Goal: Task Accomplishment & Management: Manage account settings

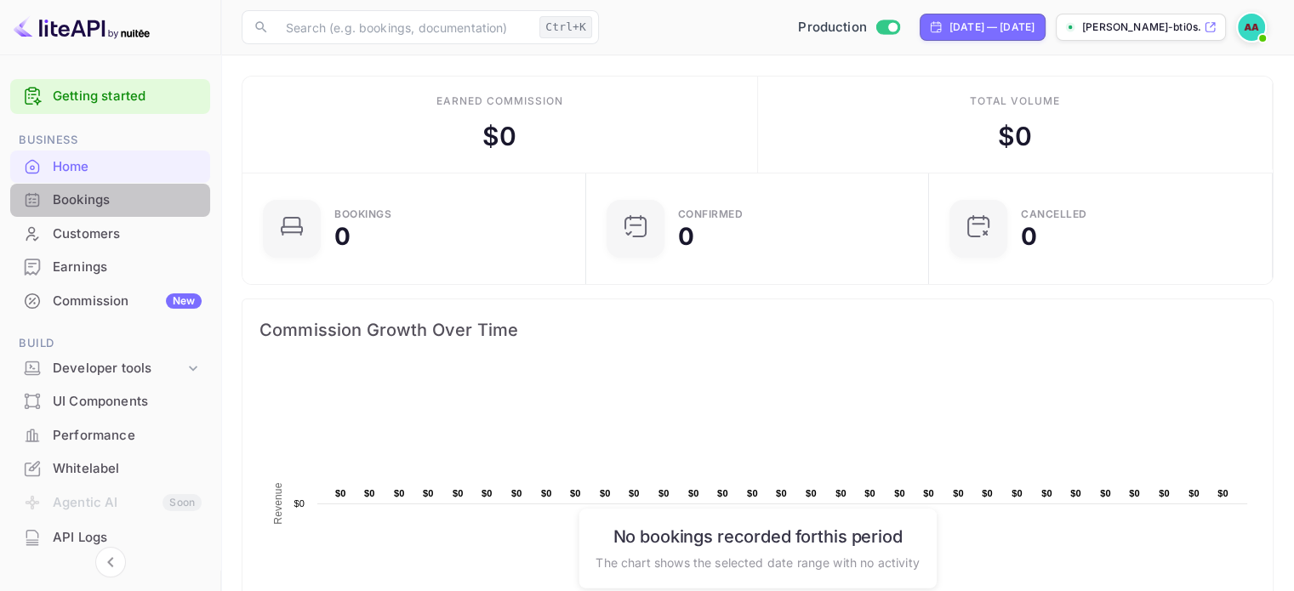
click at [123, 197] on div "Bookings" at bounding box center [127, 201] width 149 height 20
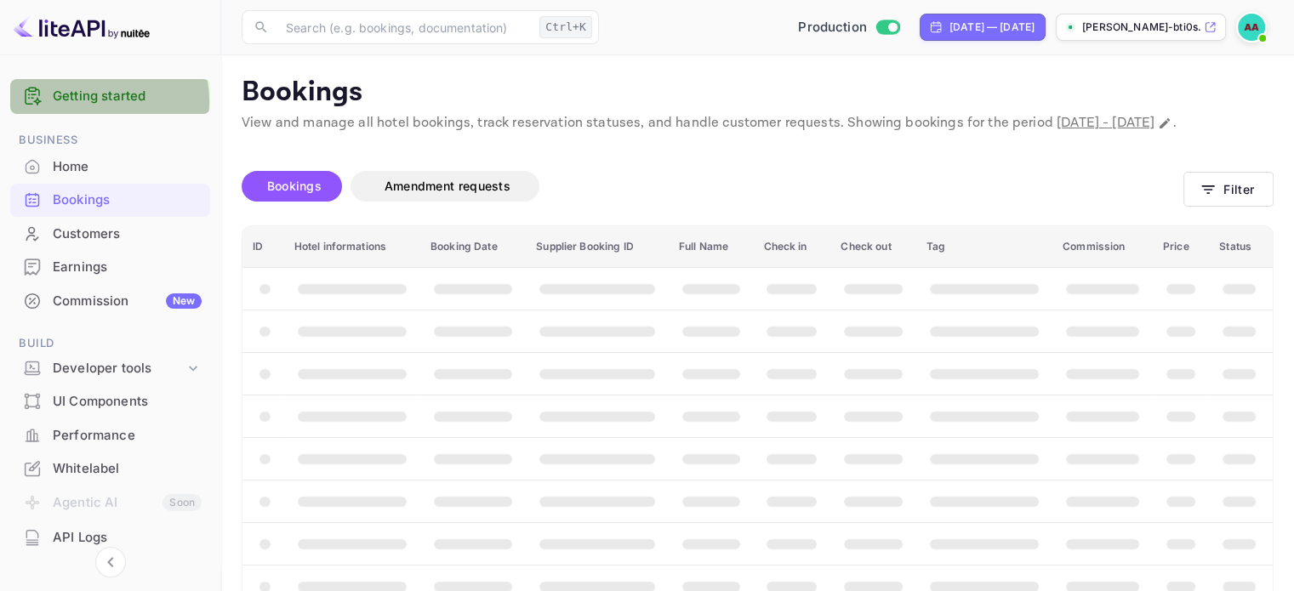
click at [81, 101] on link "Getting started" at bounding box center [127, 97] width 149 height 20
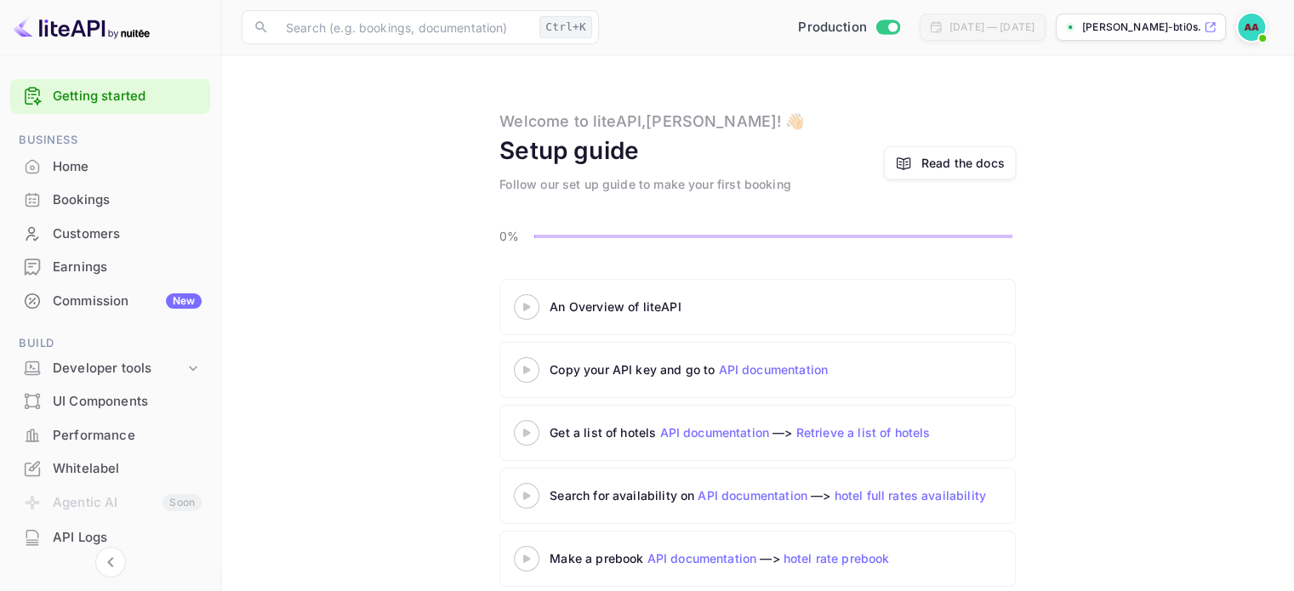
click at [77, 180] on div "Home" at bounding box center [110, 167] width 200 height 33
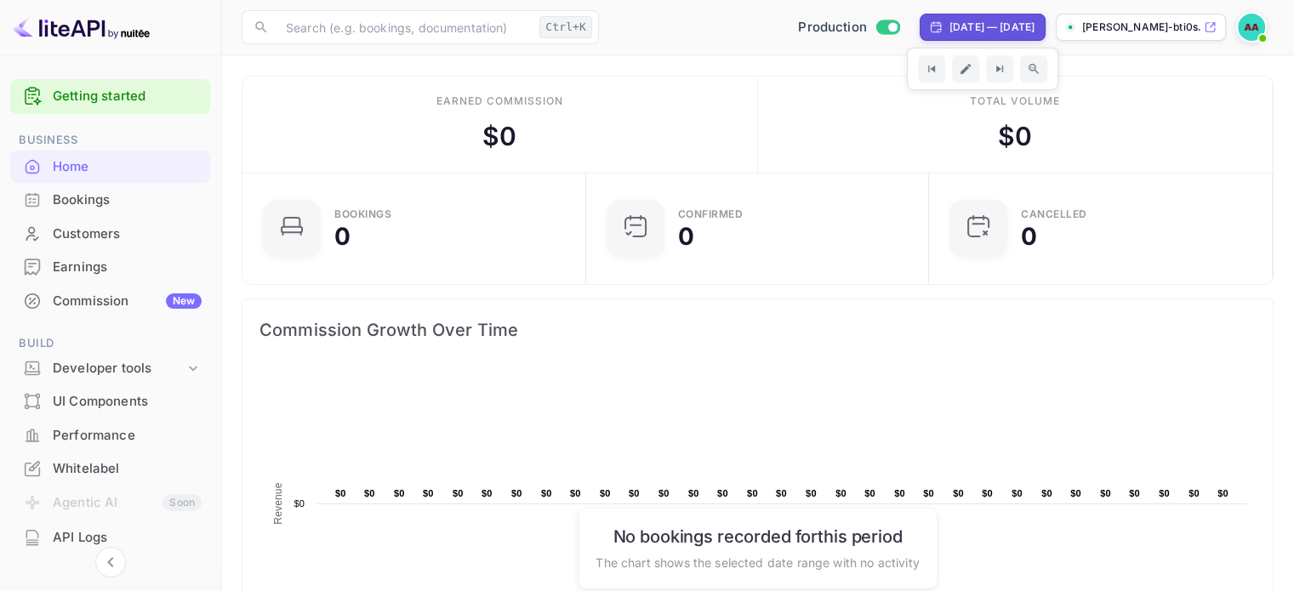
click at [1155, 33] on p "[PERSON_NAME]-bti0s.nuit..." at bounding box center [1141, 27] width 118 height 15
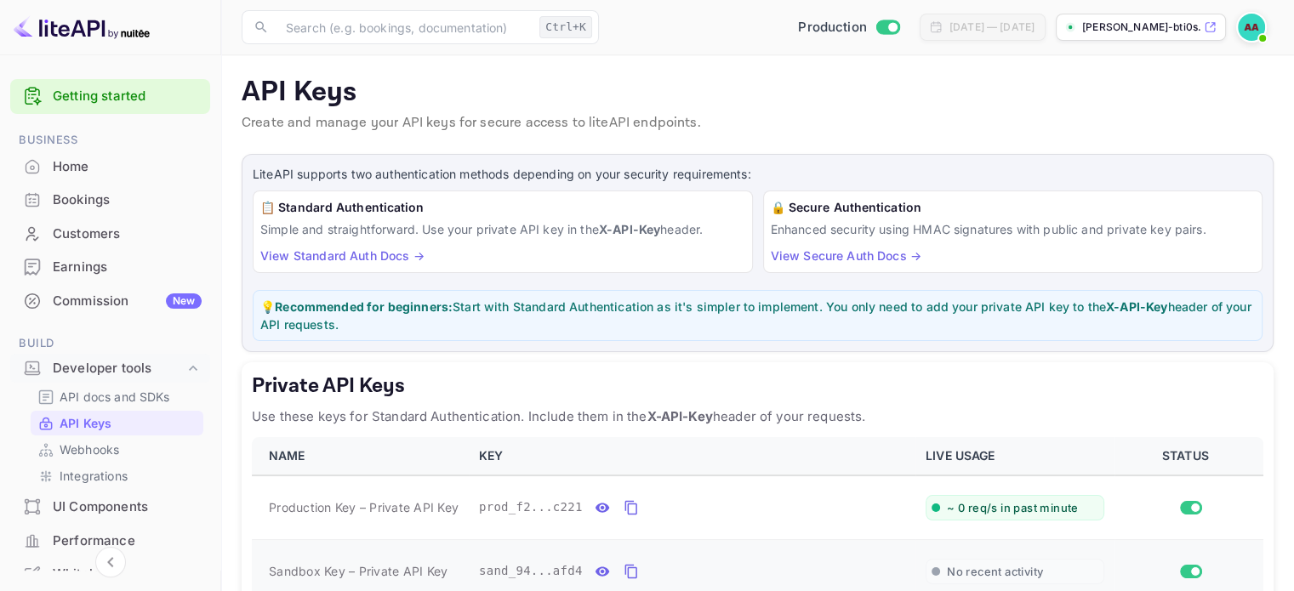
scroll to position [170, 0]
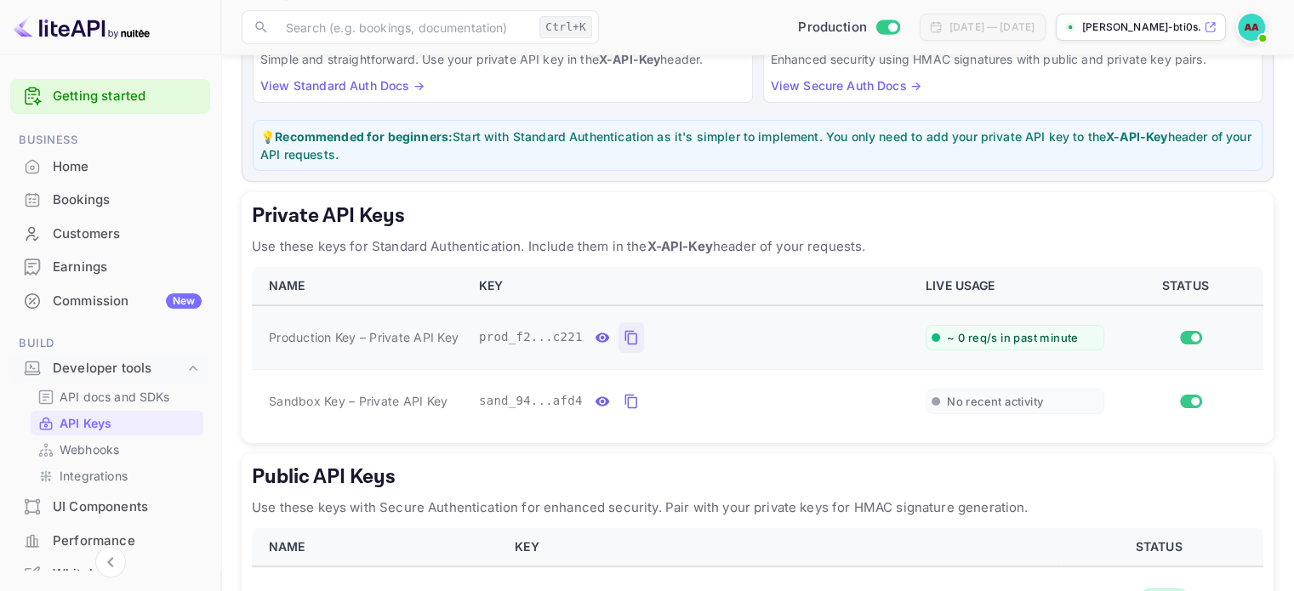
click at [624, 334] on icon "private api keys table" at bounding box center [631, 338] width 15 height 20
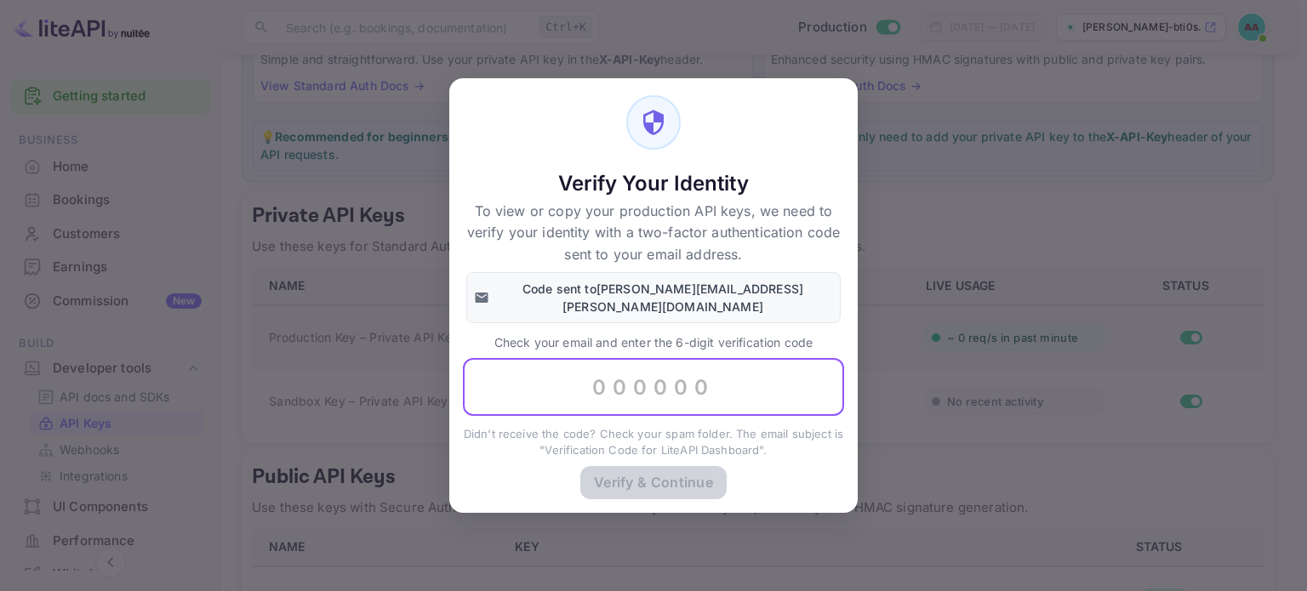
click at [612, 372] on input "text" at bounding box center [653, 387] width 381 height 58
paste input "751138"
type input "751138"
click at [692, 466] on button "Verify & Continue" at bounding box center [653, 482] width 146 height 33
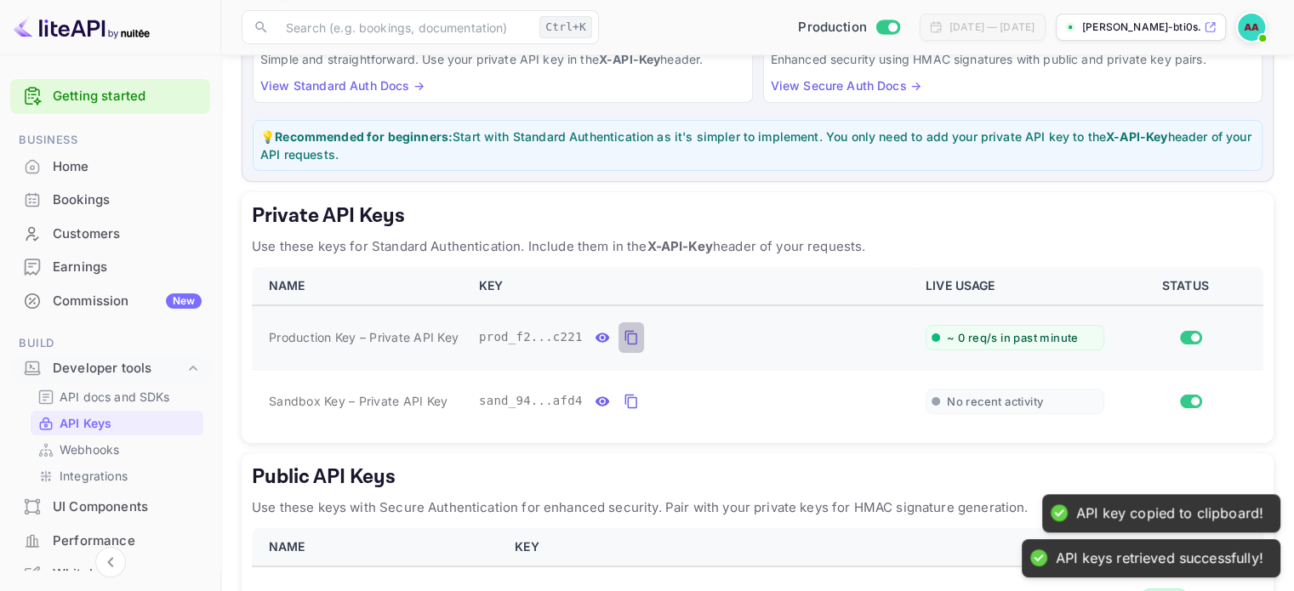
click at [627, 337] on icon "private api keys table" at bounding box center [631, 338] width 15 height 20
